Goal: Information Seeking & Learning: Learn about a topic

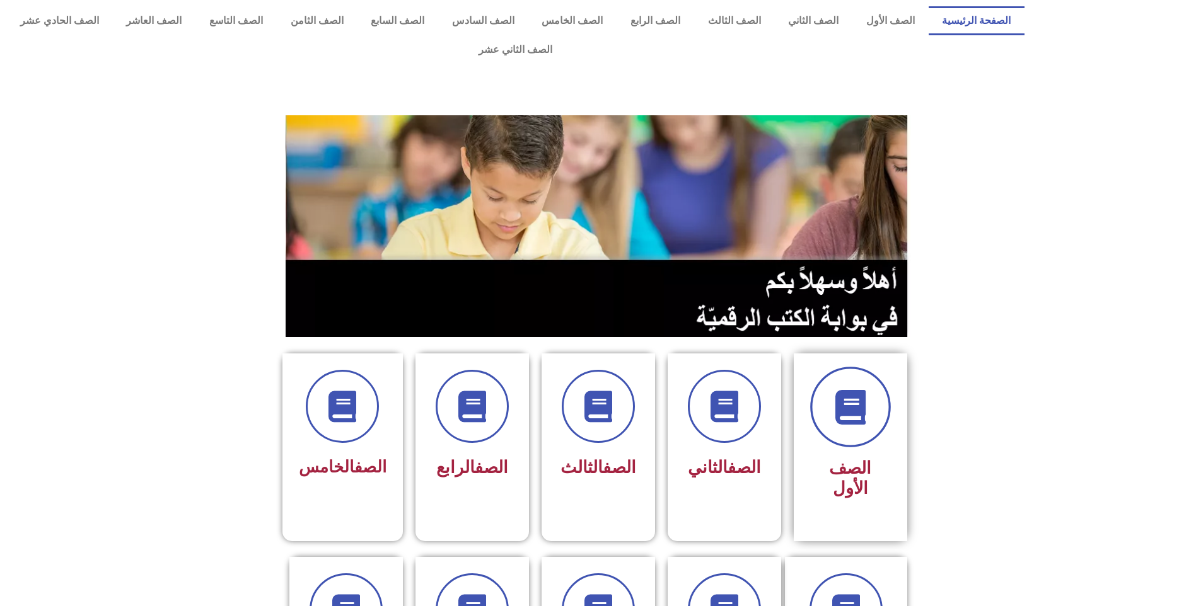
click at [861, 390] on icon at bounding box center [850, 407] width 35 height 35
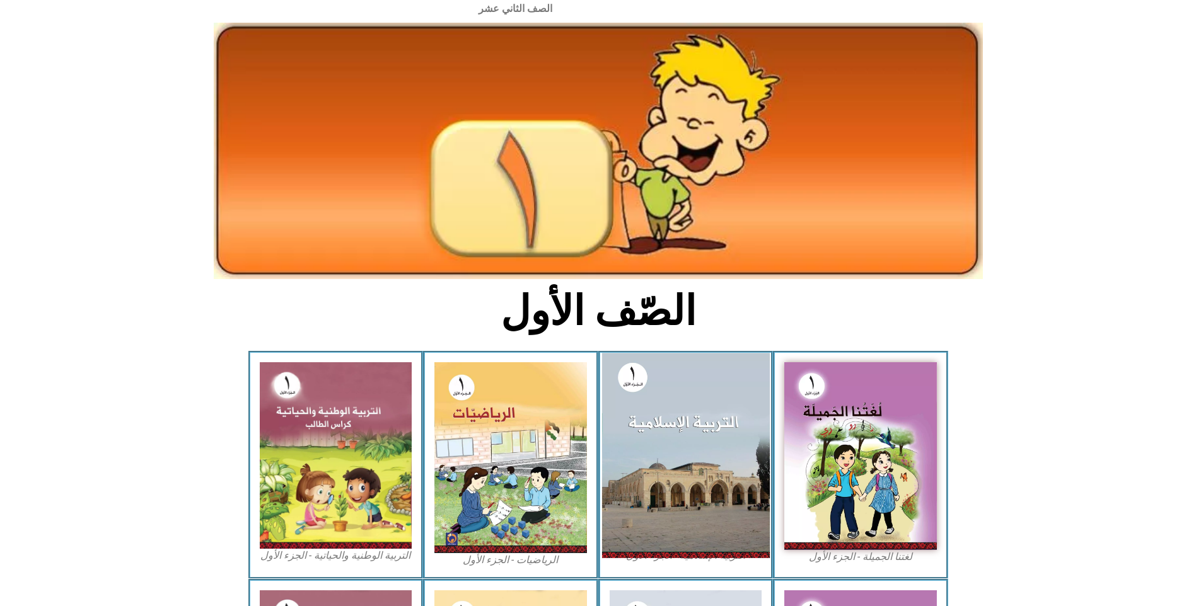
scroll to position [63, 0]
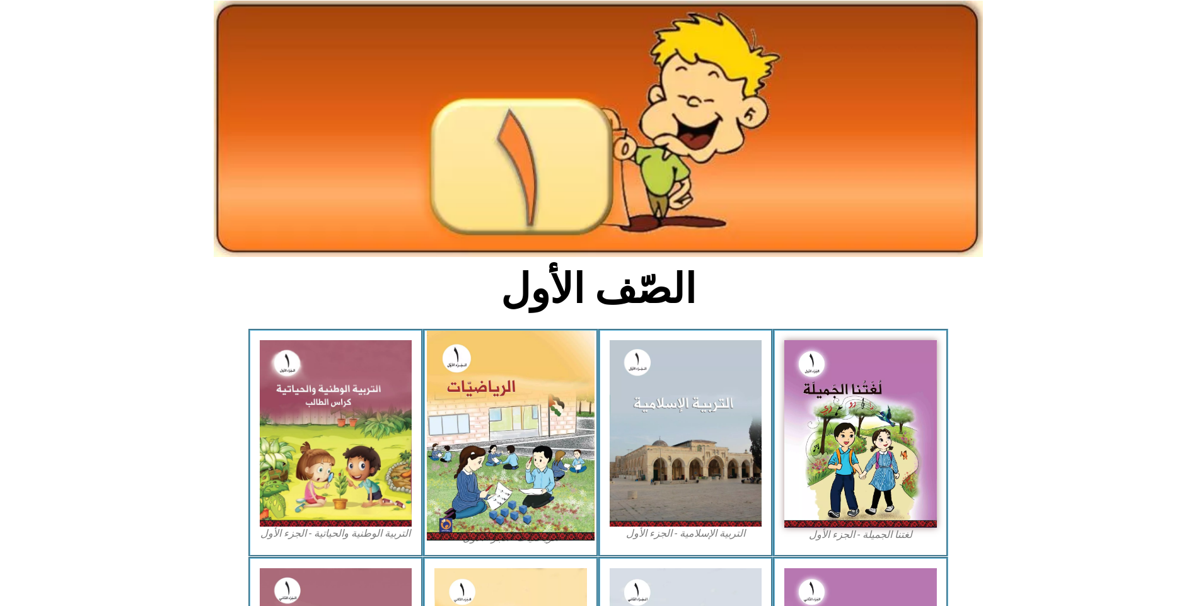
click at [546, 420] on img at bounding box center [511, 436] width 168 height 210
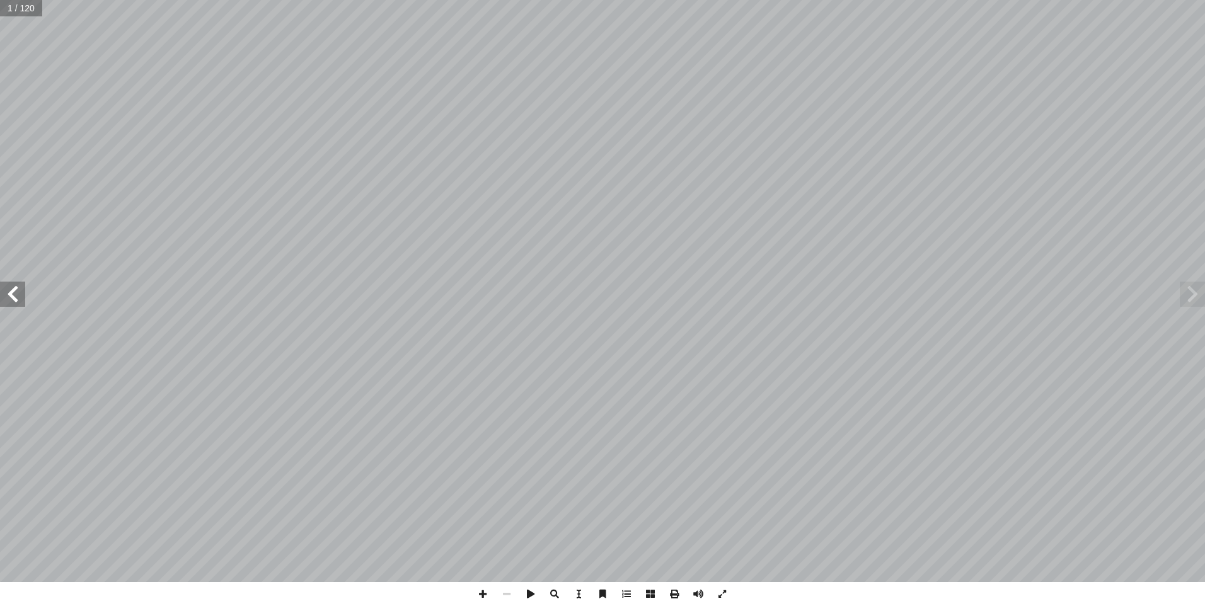
click at [1185, 301] on span at bounding box center [1192, 294] width 25 height 25
click at [16, 299] on span at bounding box center [12, 294] width 25 height 25
click at [16, 300] on span at bounding box center [12, 294] width 25 height 25
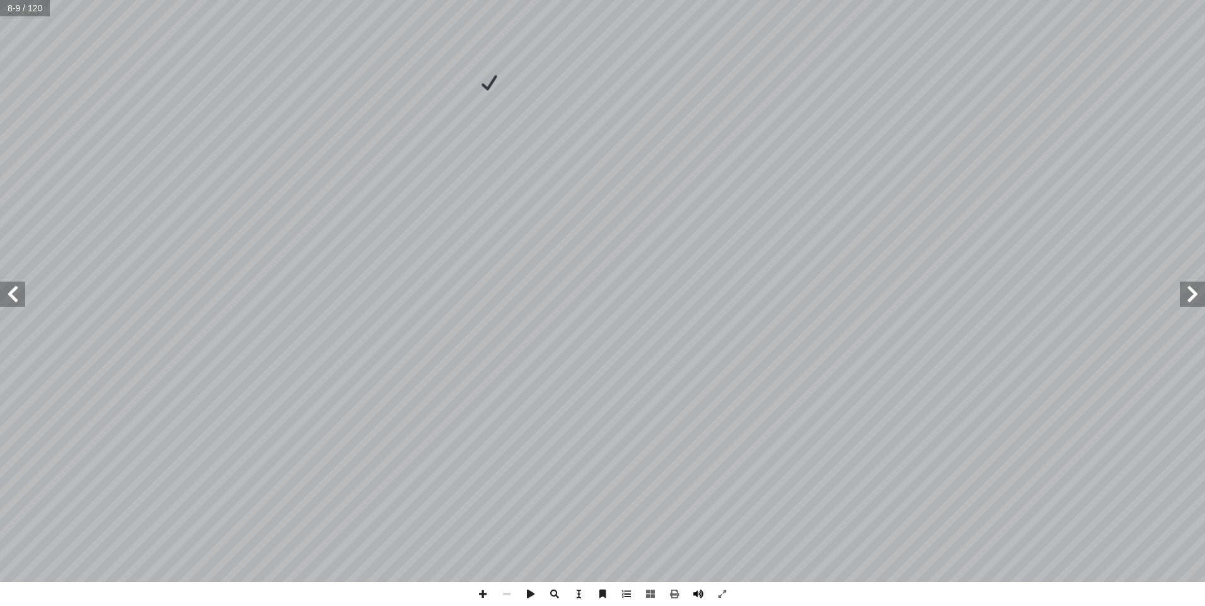
click at [702, 595] on span at bounding box center [699, 594] width 24 height 24
click at [18, 301] on span at bounding box center [12, 294] width 25 height 25
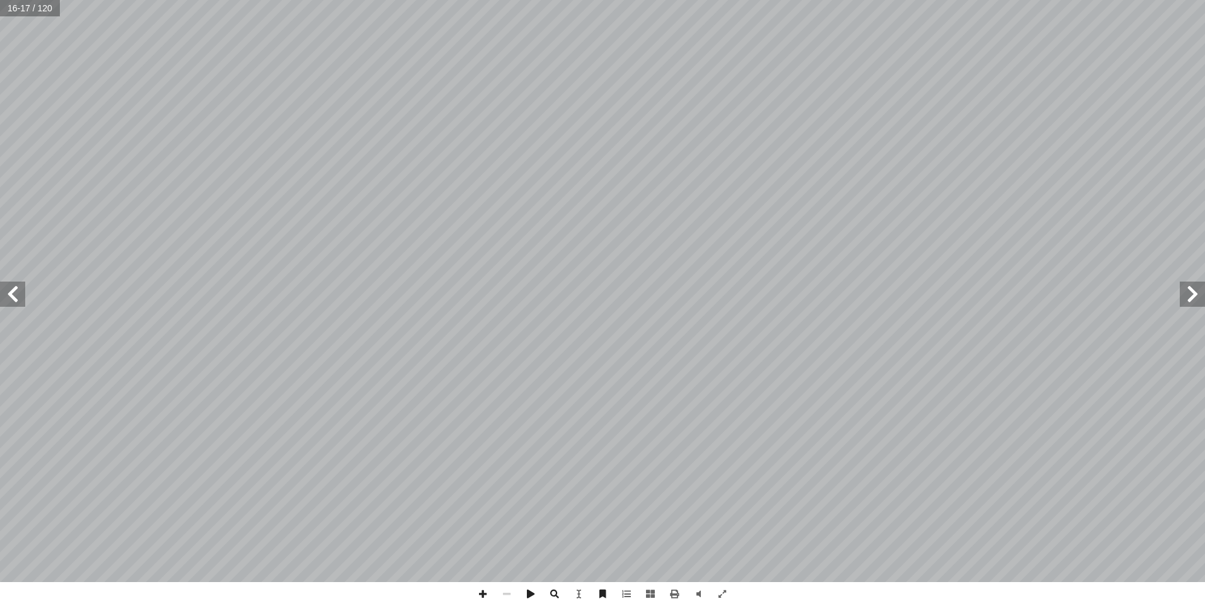
click at [18, 301] on span at bounding box center [12, 294] width 25 height 25
click at [21, 296] on span at bounding box center [12, 294] width 25 height 25
click at [1188, 298] on span at bounding box center [1192, 294] width 25 height 25
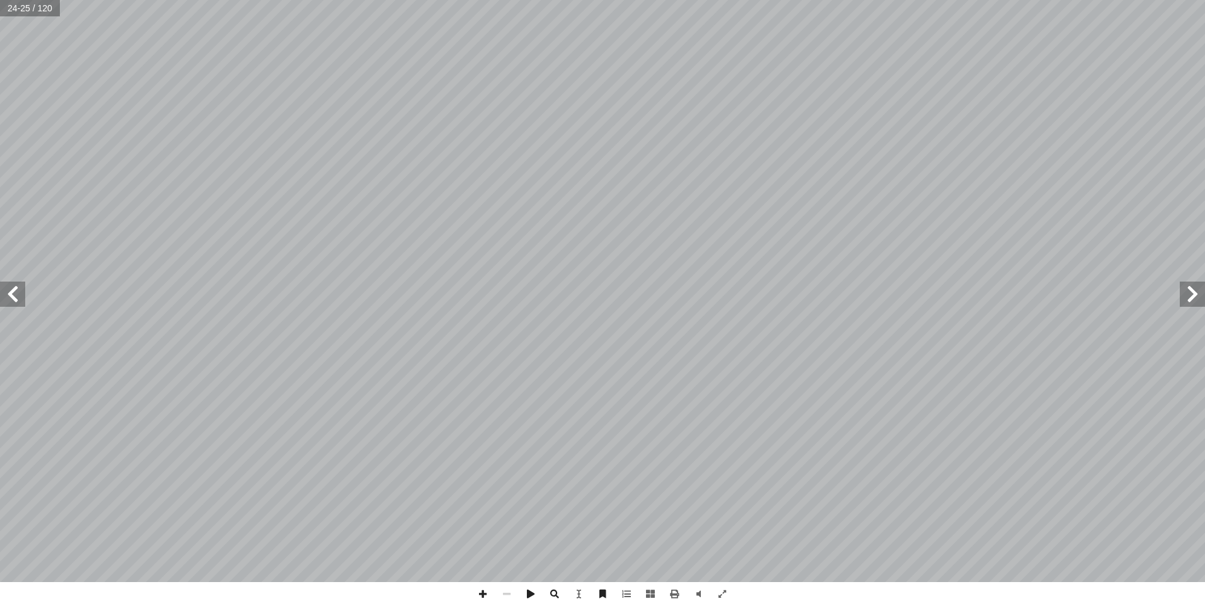
click at [1188, 298] on span at bounding box center [1192, 294] width 25 height 25
